Goal: Task Accomplishment & Management: Manage account settings

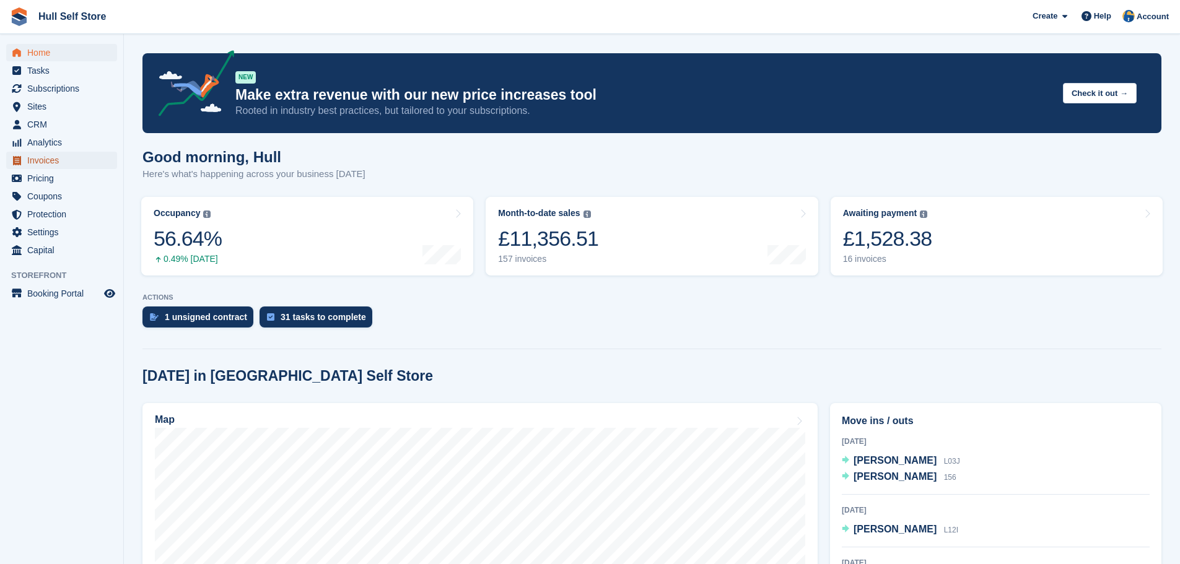
click at [56, 155] on span "Invoices" at bounding box center [64, 160] width 74 height 17
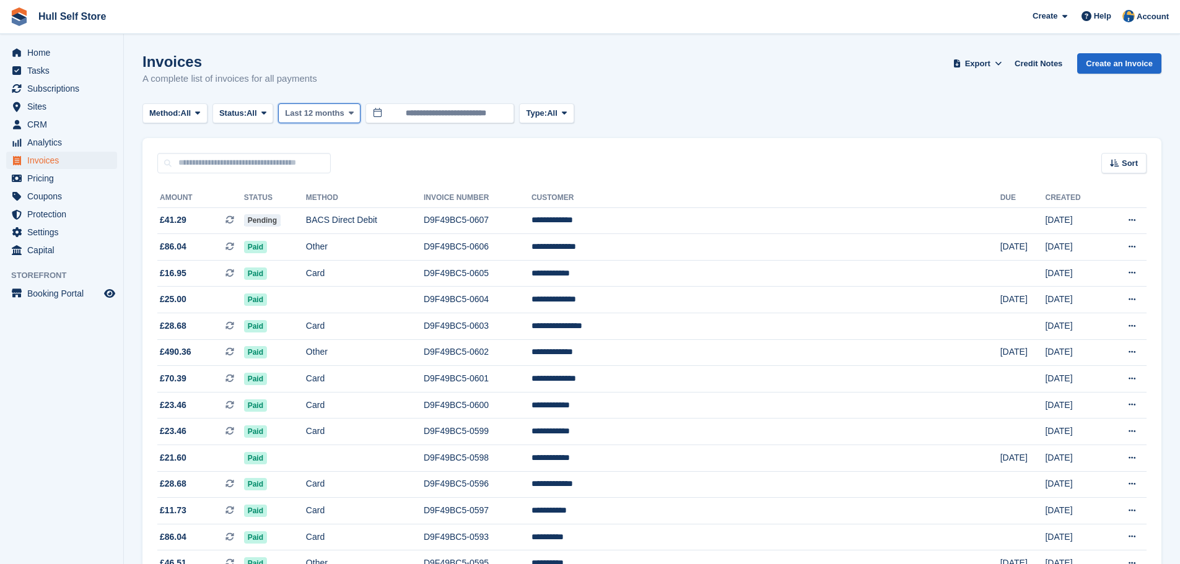
click at [321, 116] on span "Last 12 months" at bounding box center [314, 113] width 59 height 12
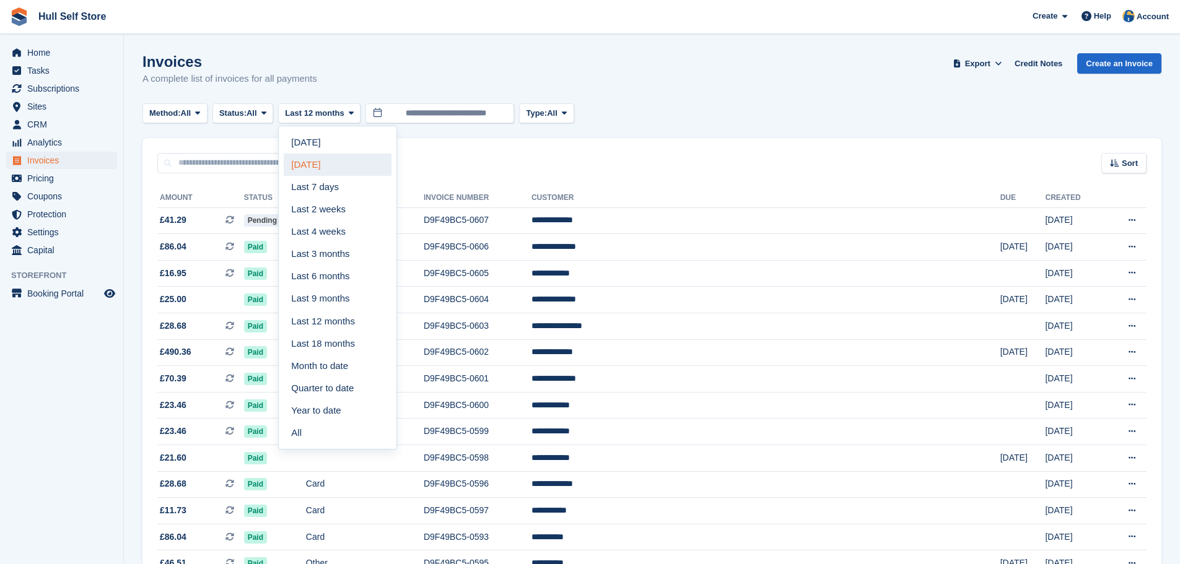
click at [326, 169] on link "Yesterday" at bounding box center [338, 165] width 108 height 22
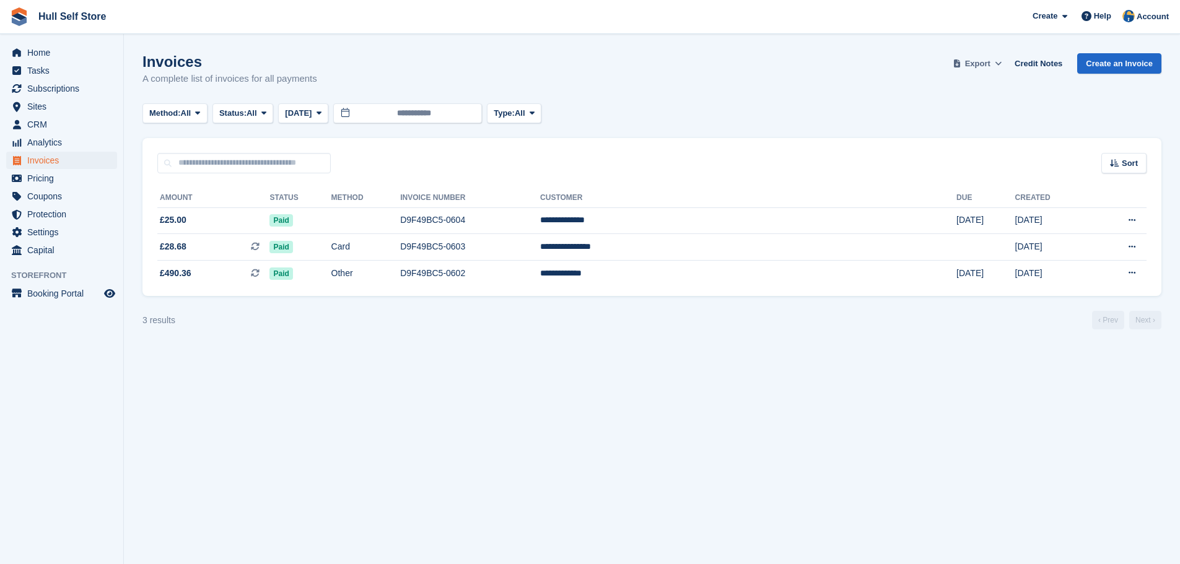
click at [990, 61] on span "Export" at bounding box center [977, 64] width 25 height 12
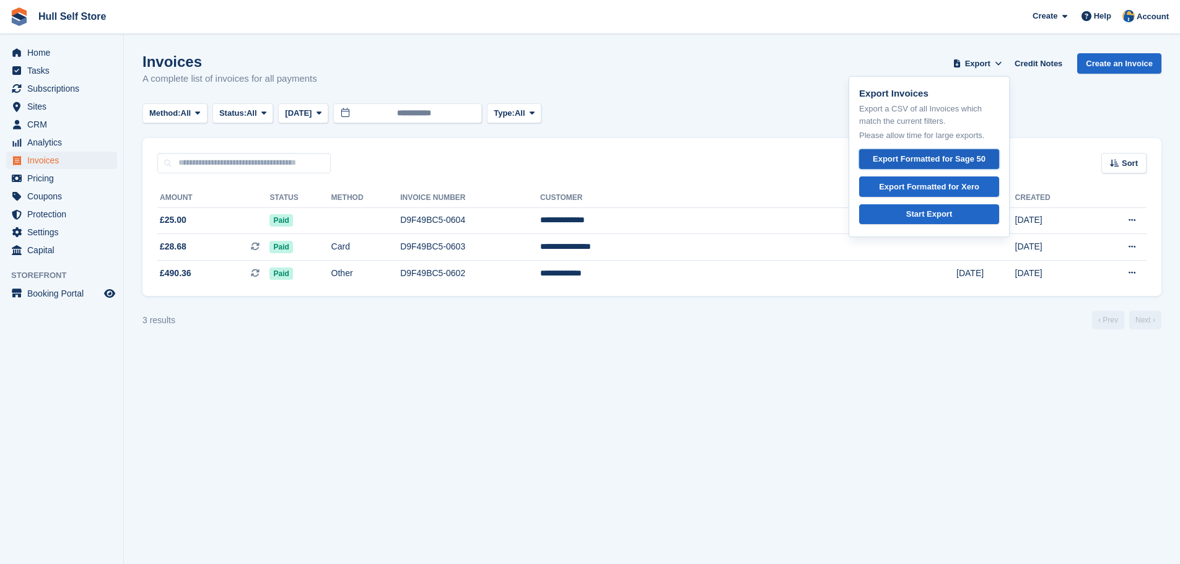
click at [921, 157] on div "Export Formatted for Sage 50" at bounding box center [929, 159] width 113 height 12
click at [1048, 61] on link "Credit Notes" at bounding box center [1038, 63] width 58 height 20
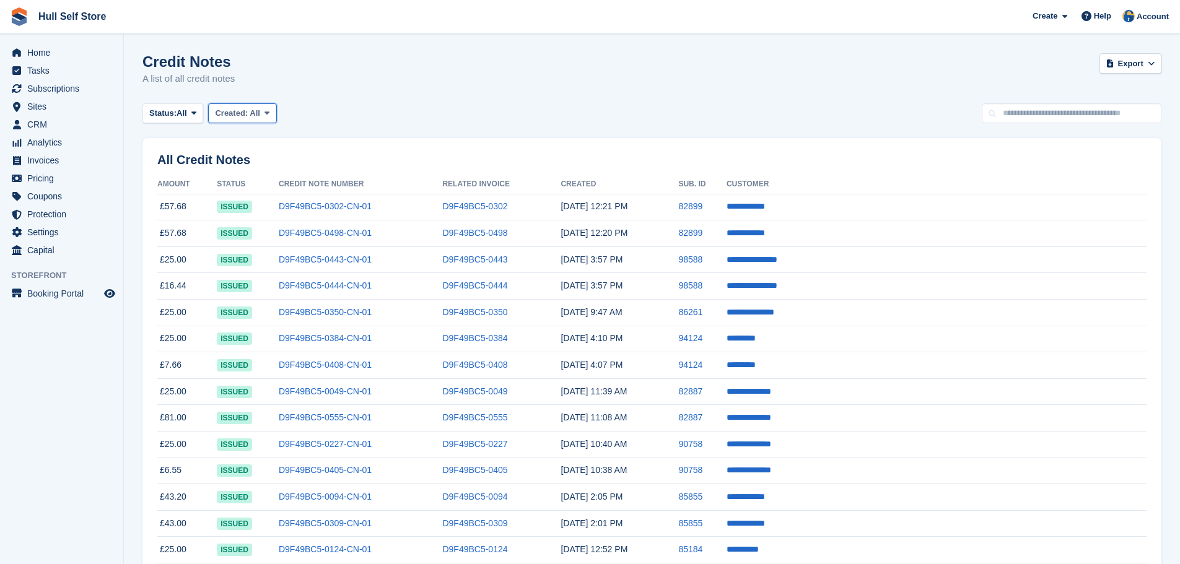
click at [228, 107] on div "Created: All" at bounding box center [237, 113] width 45 height 12
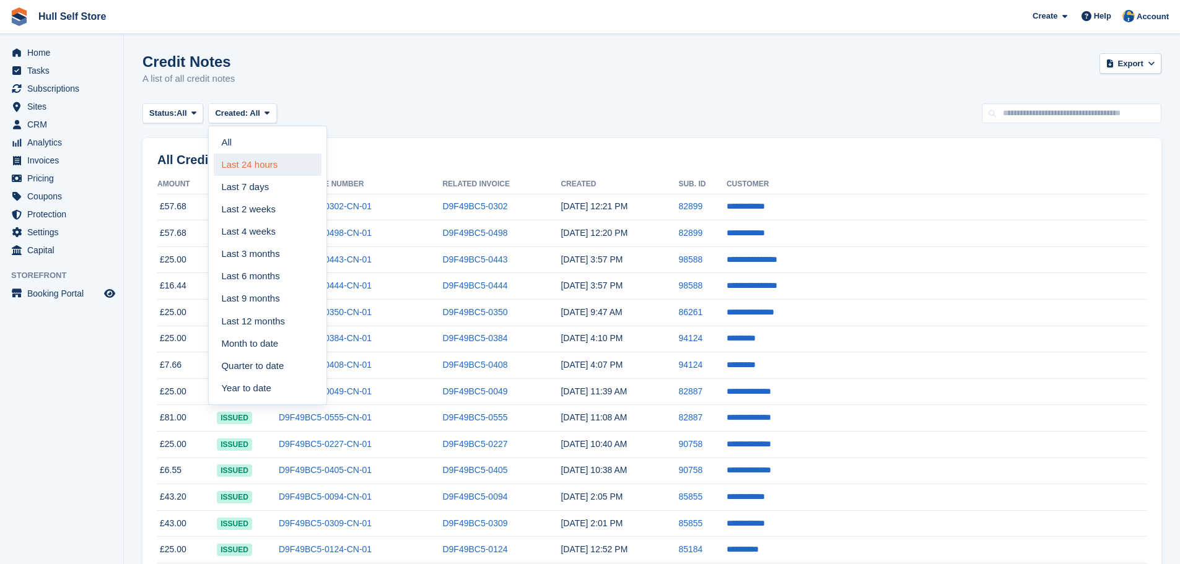
click at [240, 166] on link "Last 24 hours" at bounding box center [268, 165] width 108 height 22
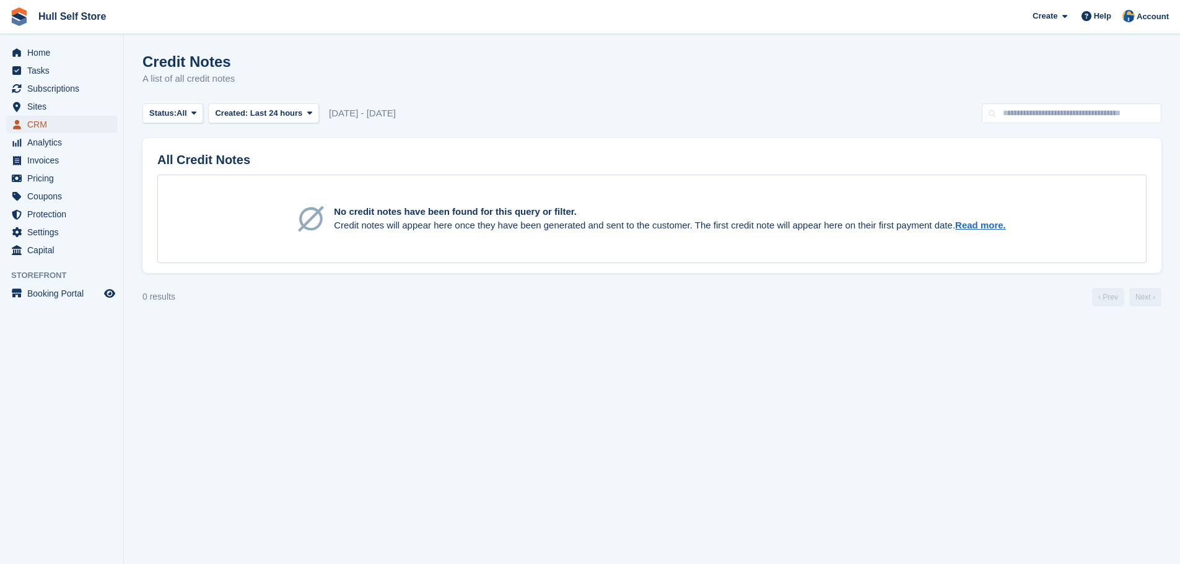
click at [41, 133] on span "CRM" at bounding box center [64, 124] width 74 height 17
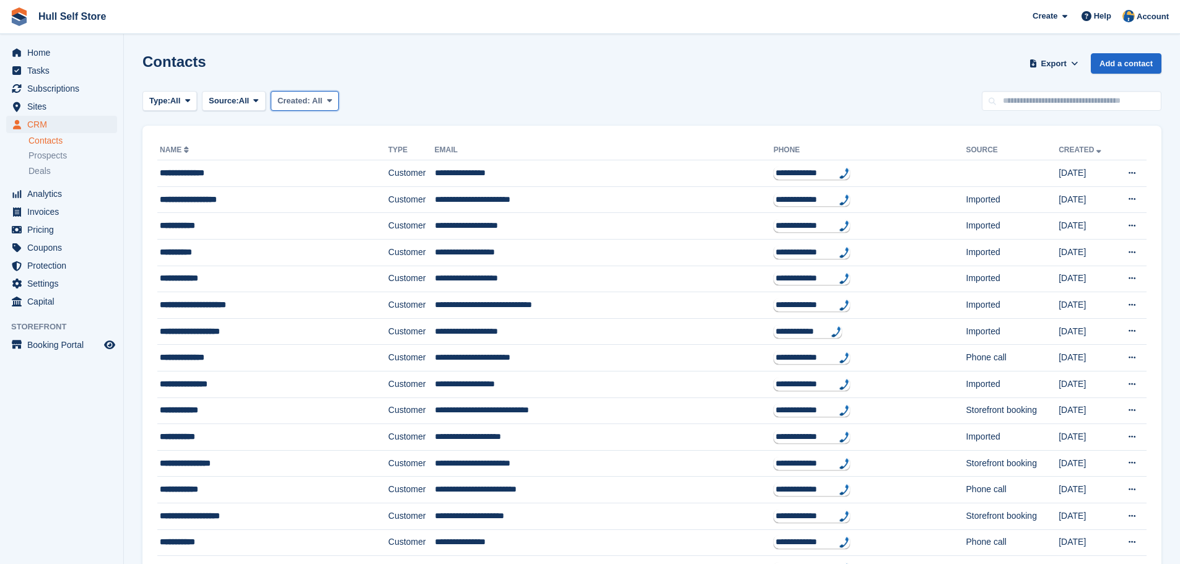
click at [290, 100] on span "Created:" at bounding box center [293, 100] width 33 height 9
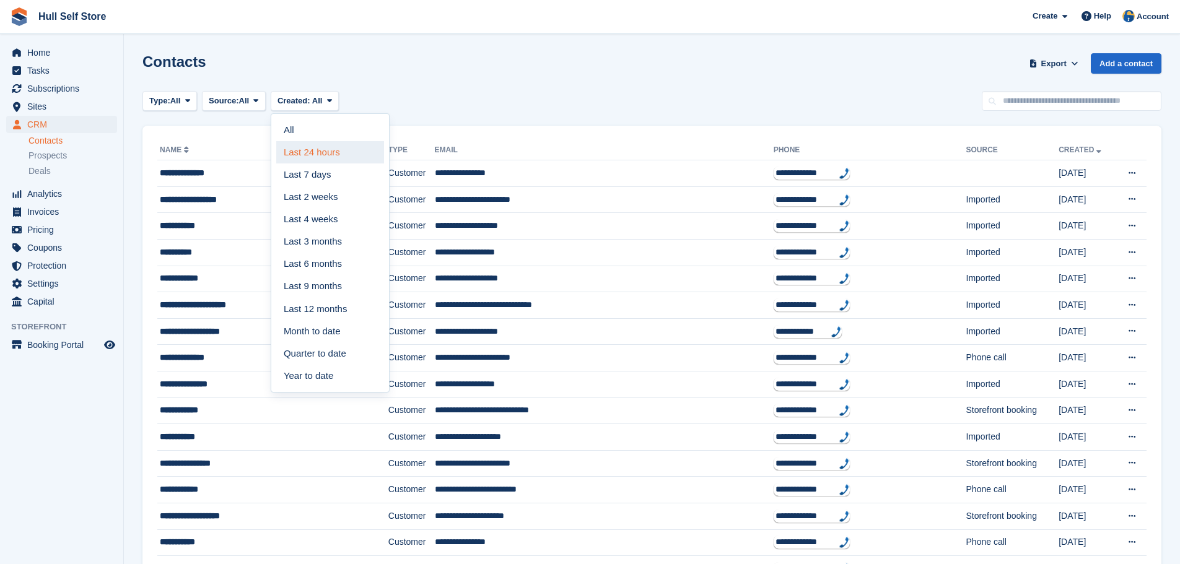
click at [293, 149] on link "Last 24 hours" at bounding box center [330, 152] width 108 height 22
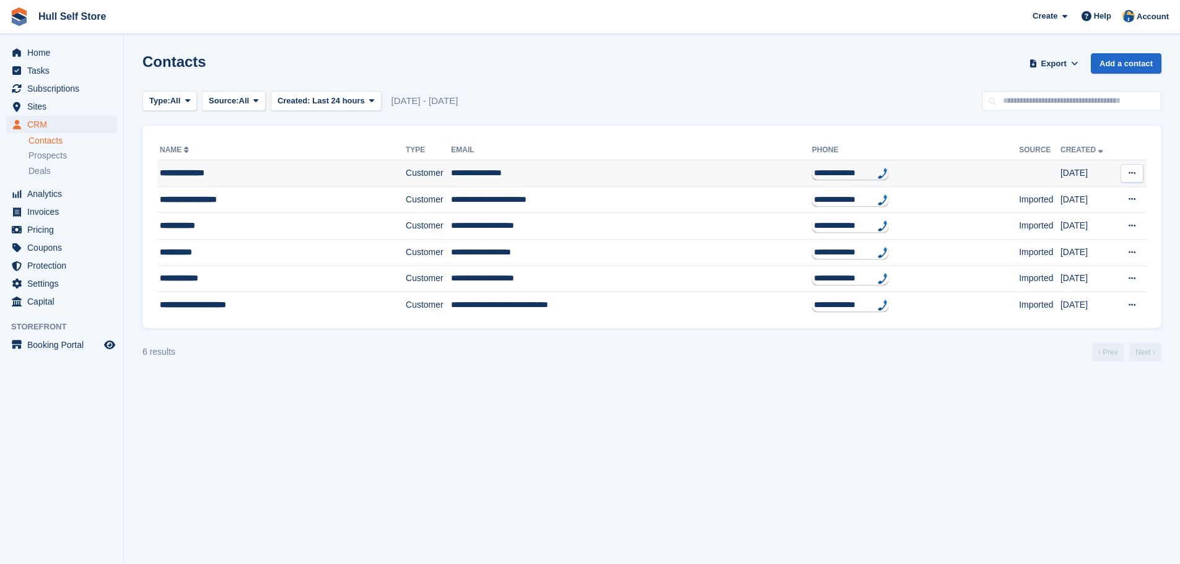
click at [290, 172] on div "**********" at bounding box center [261, 173] width 203 height 13
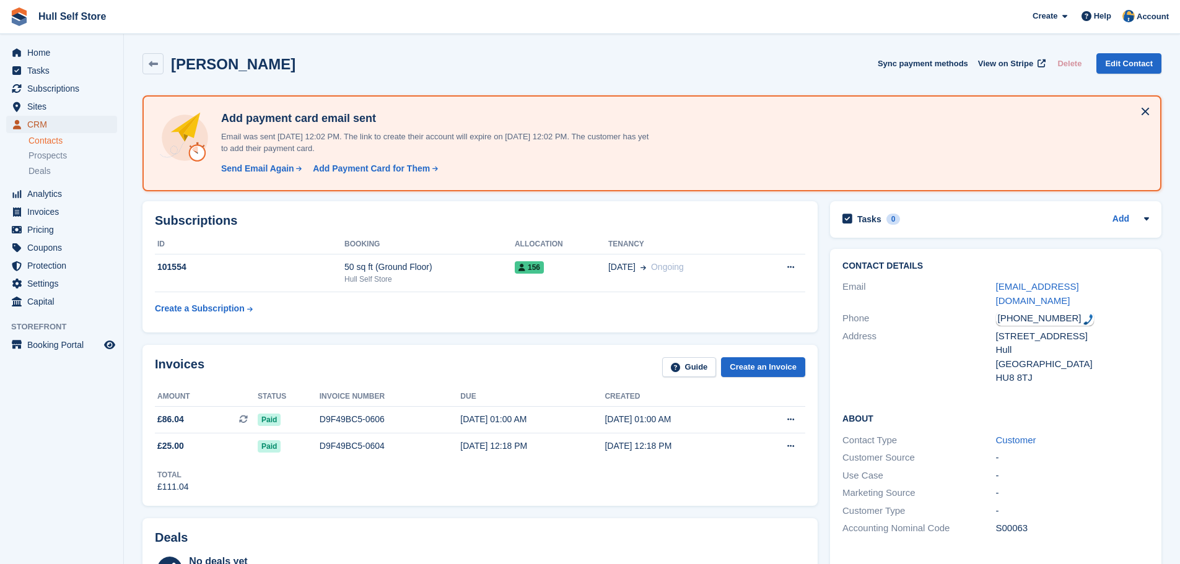
click at [55, 127] on span "CRM" at bounding box center [64, 124] width 74 height 17
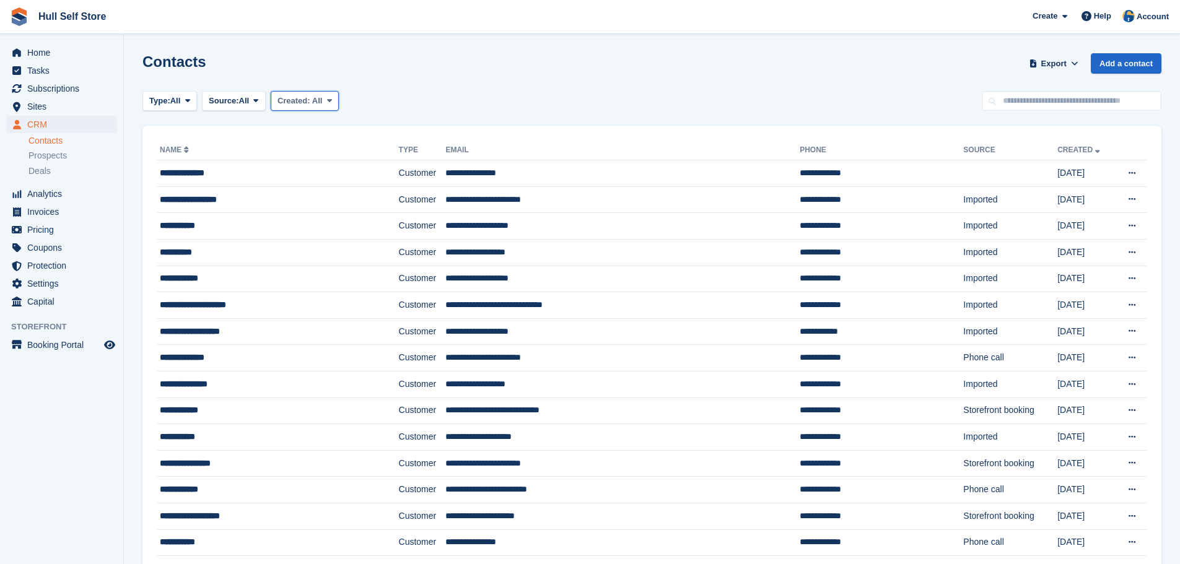
click at [311, 94] on button "Created: All" at bounding box center [305, 101] width 68 height 20
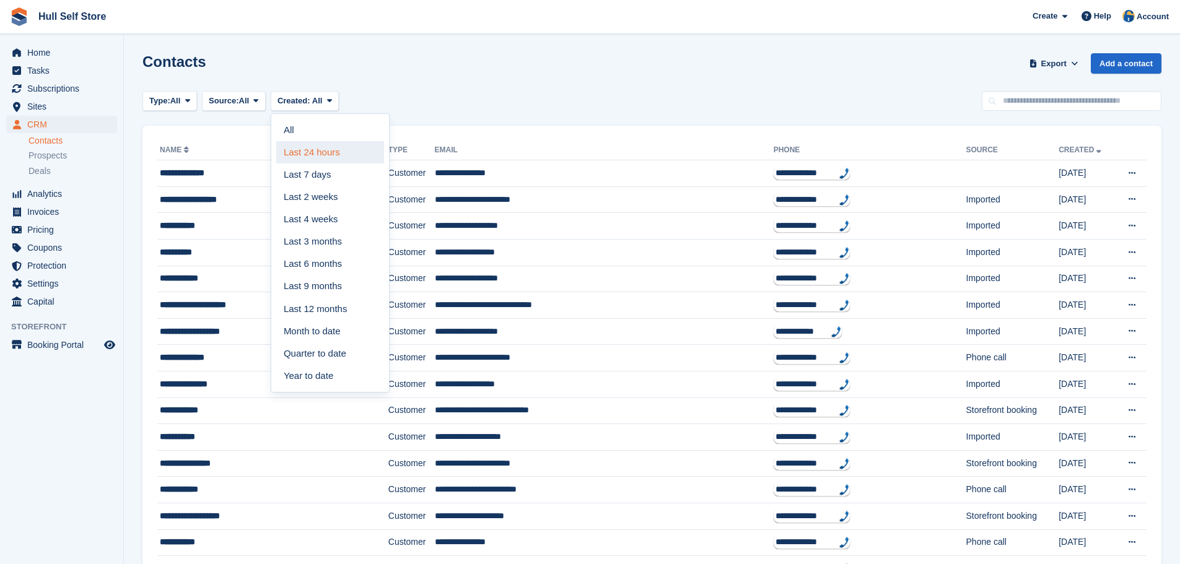
click at [297, 152] on link "Last 24 hours" at bounding box center [330, 152] width 108 height 22
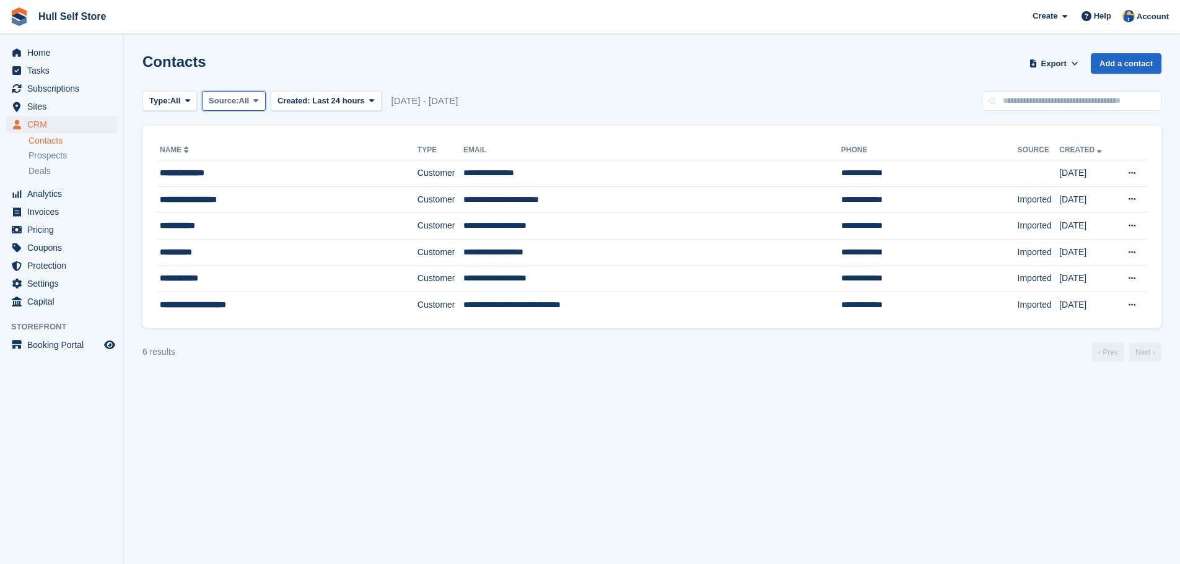
click at [230, 95] on span "Source:" at bounding box center [224, 101] width 30 height 12
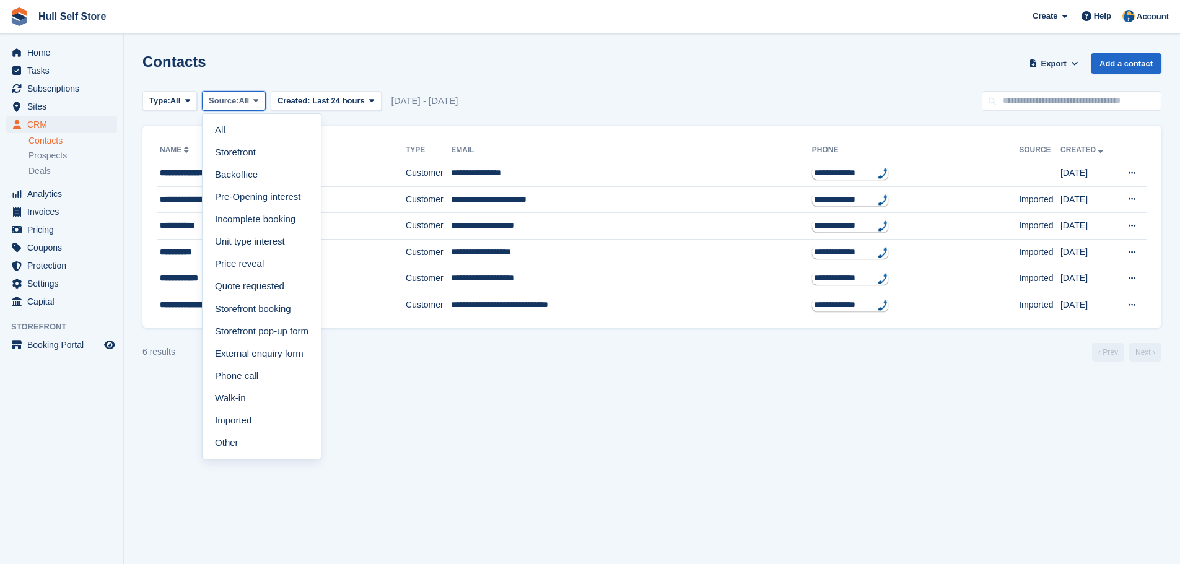
click at [230, 95] on span "Source:" at bounding box center [224, 101] width 30 height 12
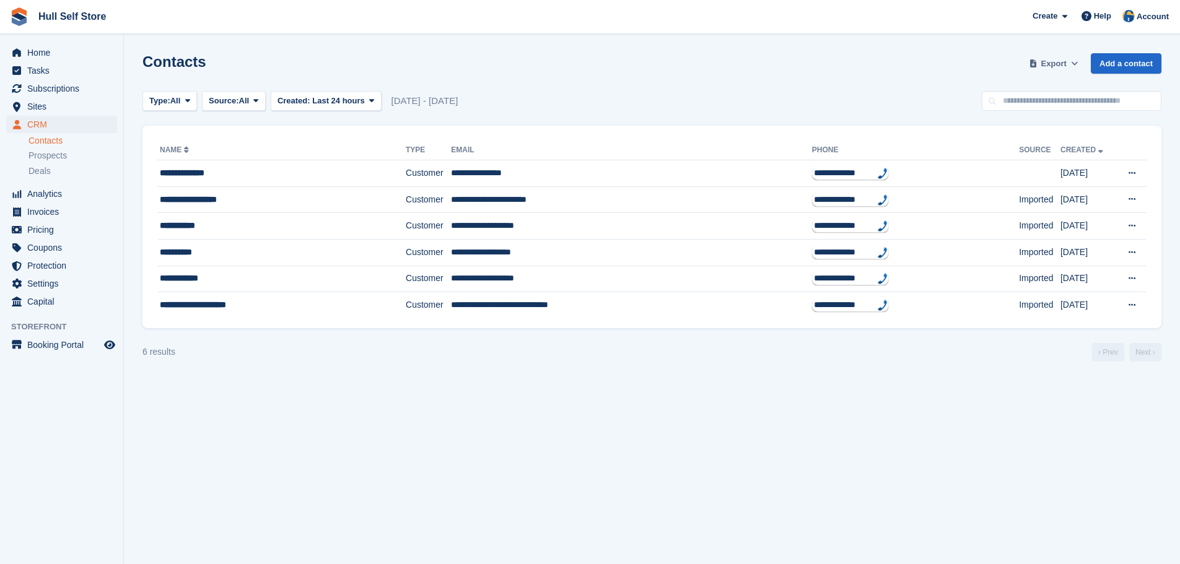
click at [1051, 69] on span "Export" at bounding box center [1053, 64] width 25 height 12
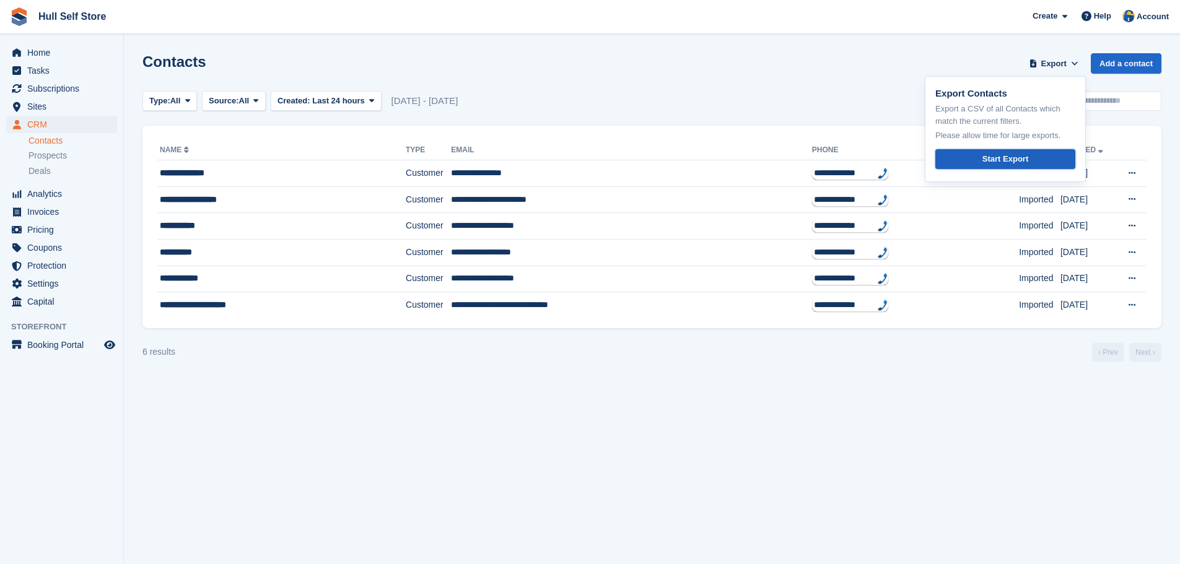
click at [991, 162] on div "Start Export" at bounding box center [1005, 159] width 46 height 12
click at [64, 17] on link "Hull Self Store" at bounding box center [71, 16] width 77 height 20
